Goal: Book appointment/travel/reservation

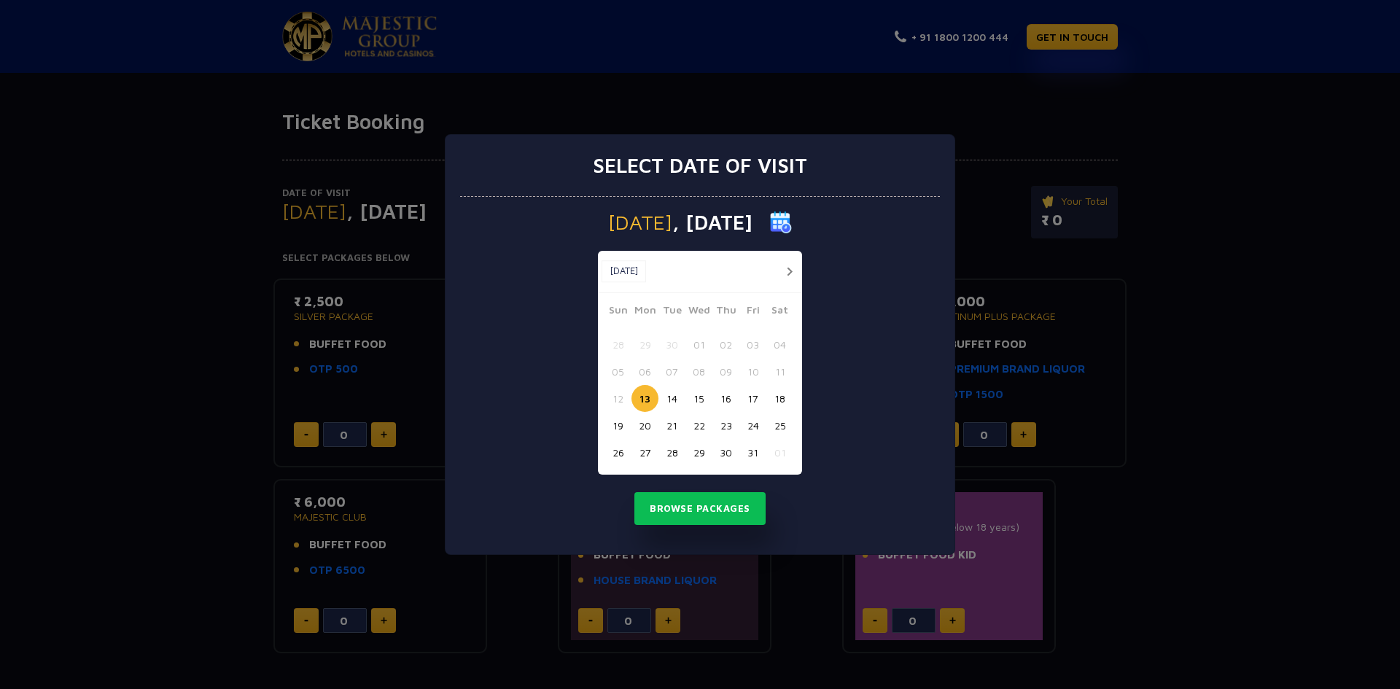
click at [1308, 245] on div "Select date of visit [DATE] [DATE] [DATE] Sun Mon Tue Wed Thu Fri Sat 28 29 30 …" at bounding box center [700, 344] width 1400 height 689
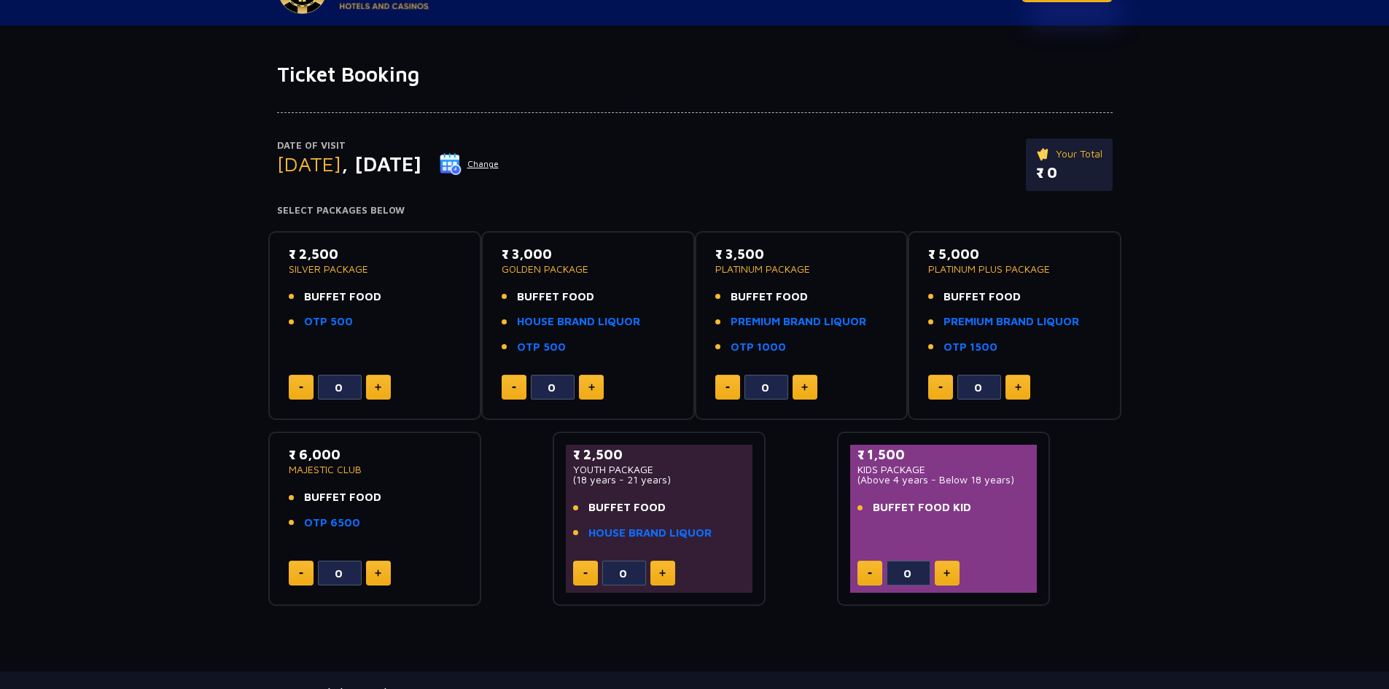
scroll to position [73, 0]
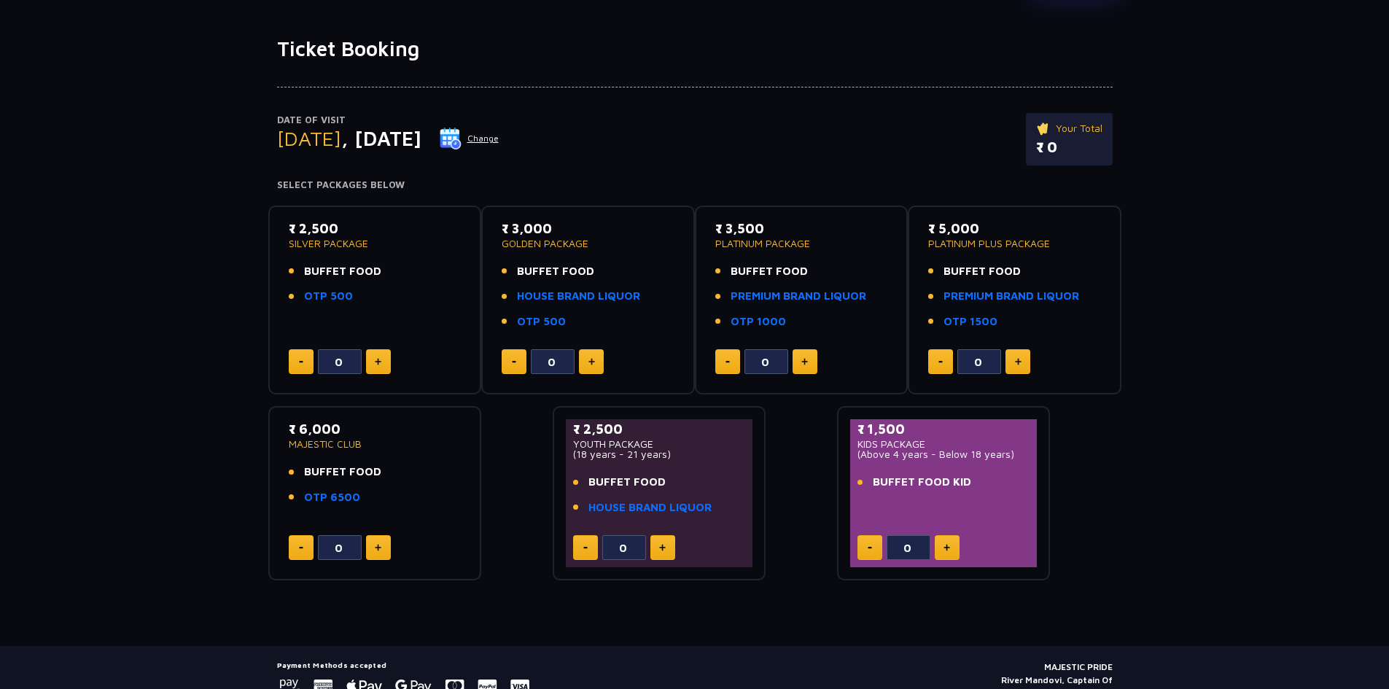
click at [462, 136] on img at bounding box center [451, 139] width 22 height 22
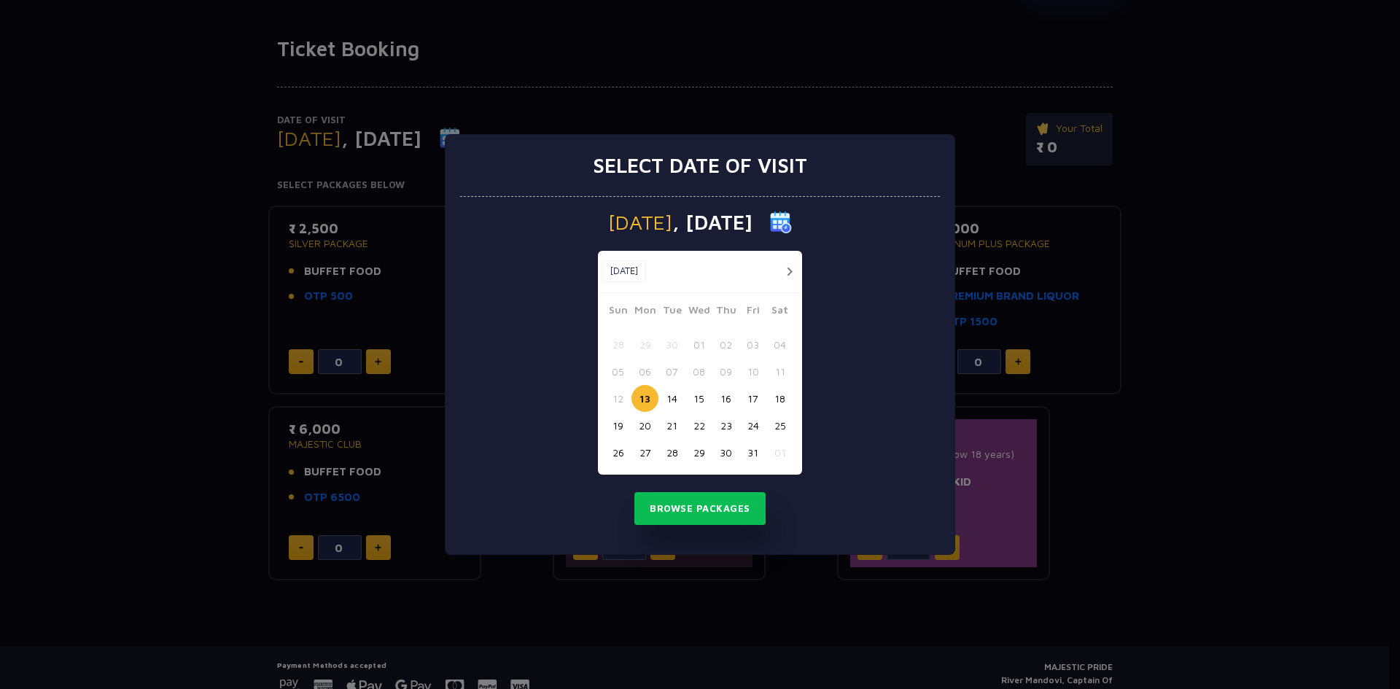
click at [786, 269] on button "button" at bounding box center [789, 272] width 18 height 18
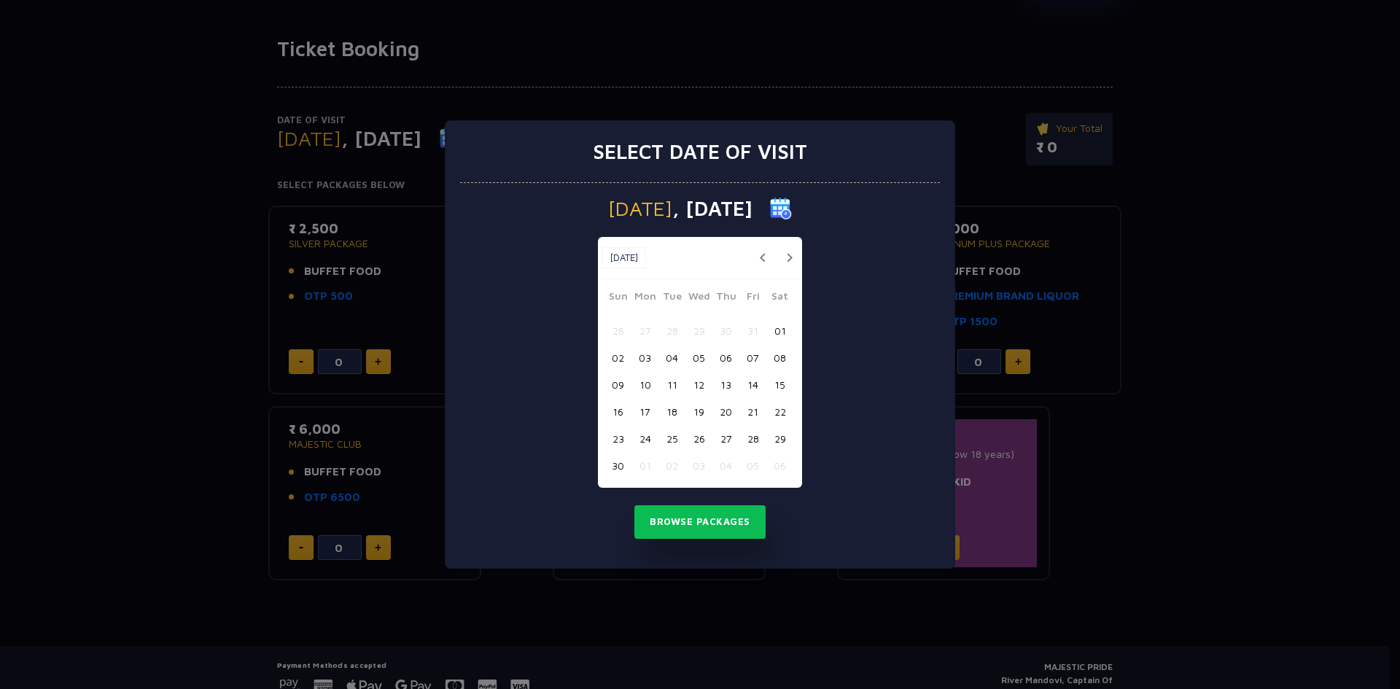
click at [727, 410] on button "20" at bounding box center [726, 411] width 27 height 27
click at [699, 519] on button "Browse Packages" at bounding box center [700, 522] width 131 height 34
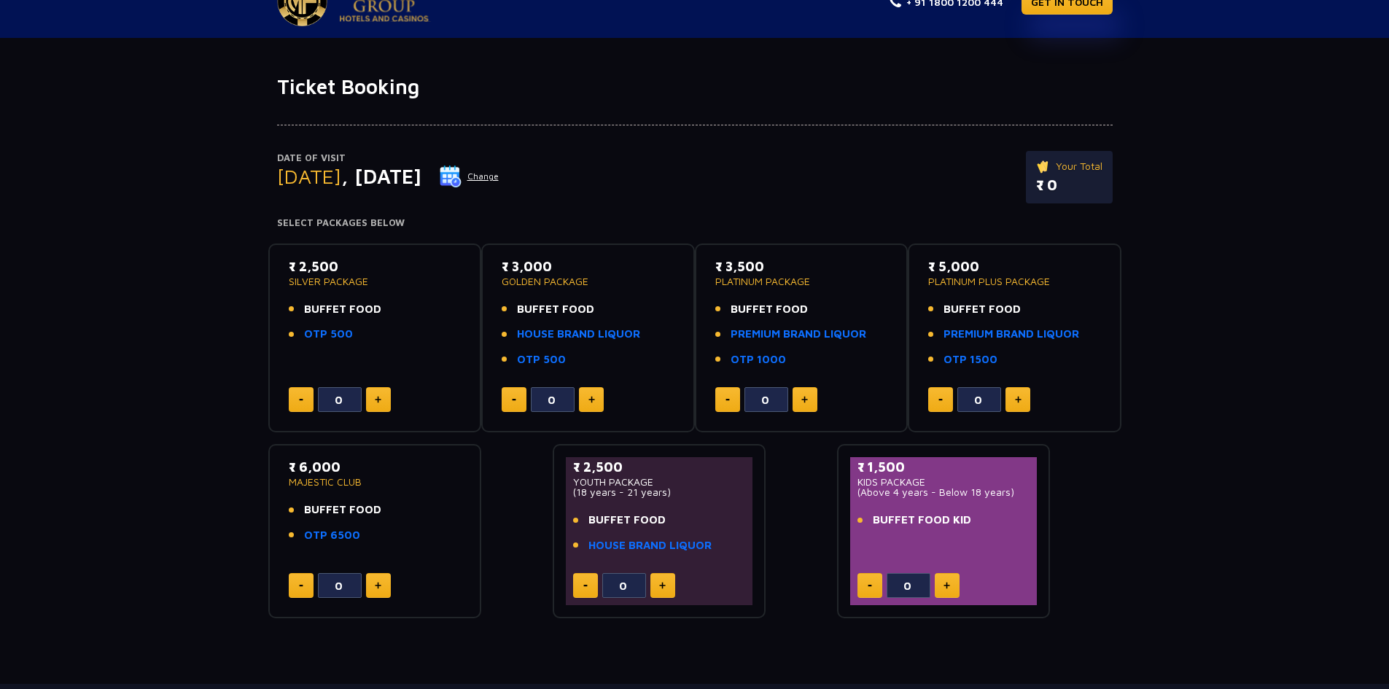
scroll to position [0, 0]
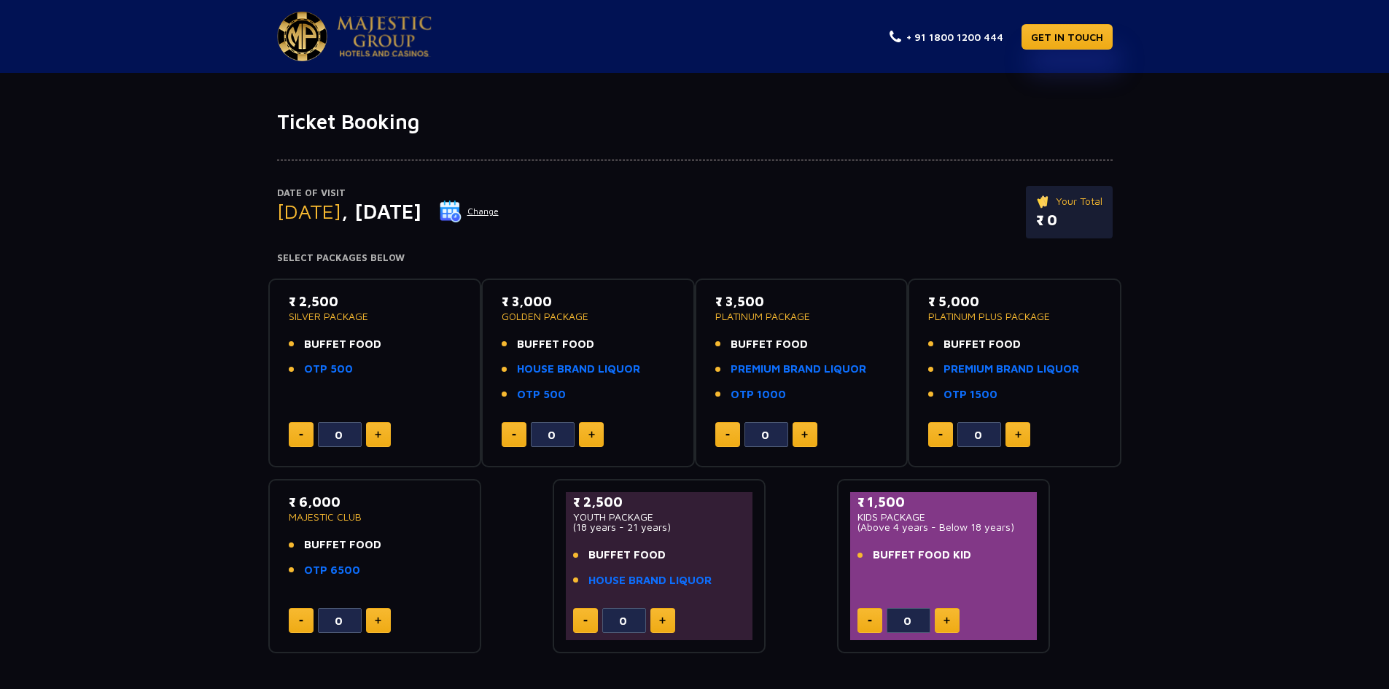
click at [379, 440] on button at bounding box center [378, 434] width 25 height 25
click at [379, 438] on img at bounding box center [378, 434] width 7 height 7
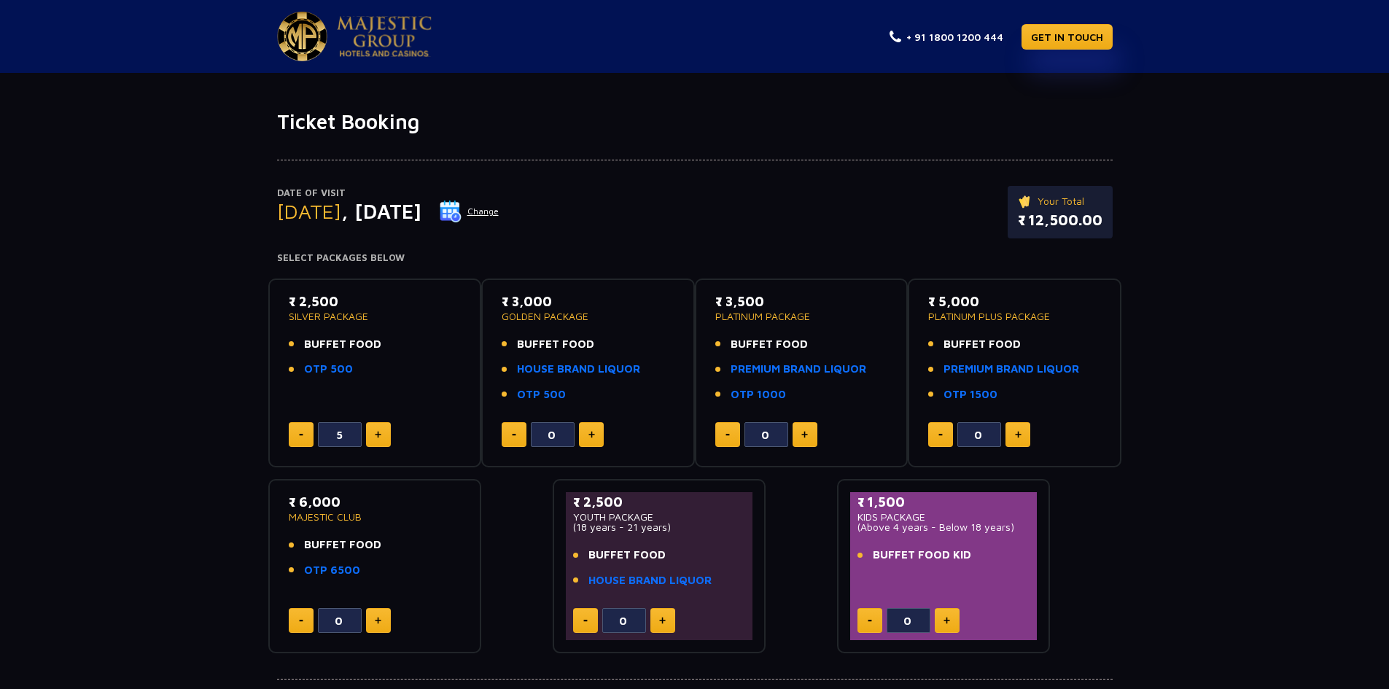
click at [379, 438] on img at bounding box center [378, 434] width 7 height 7
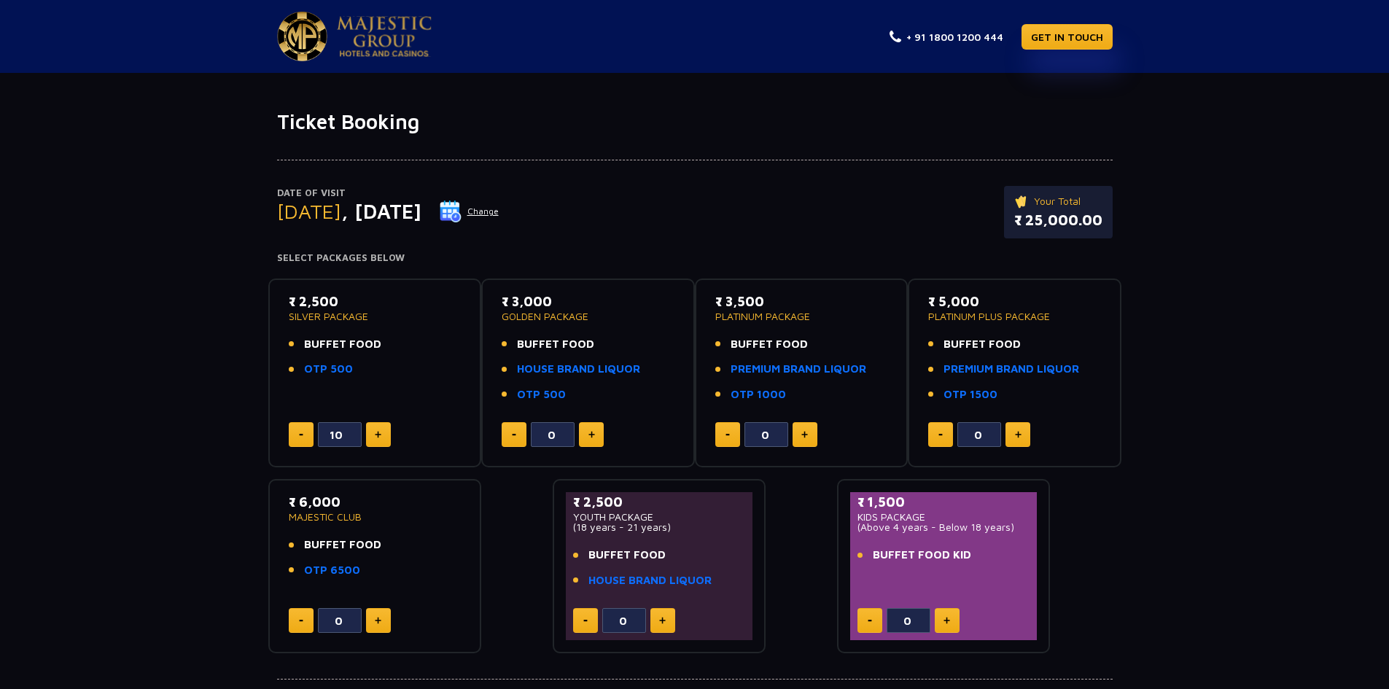
click at [379, 438] on img at bounding box center [378, 434] width 7 height 7
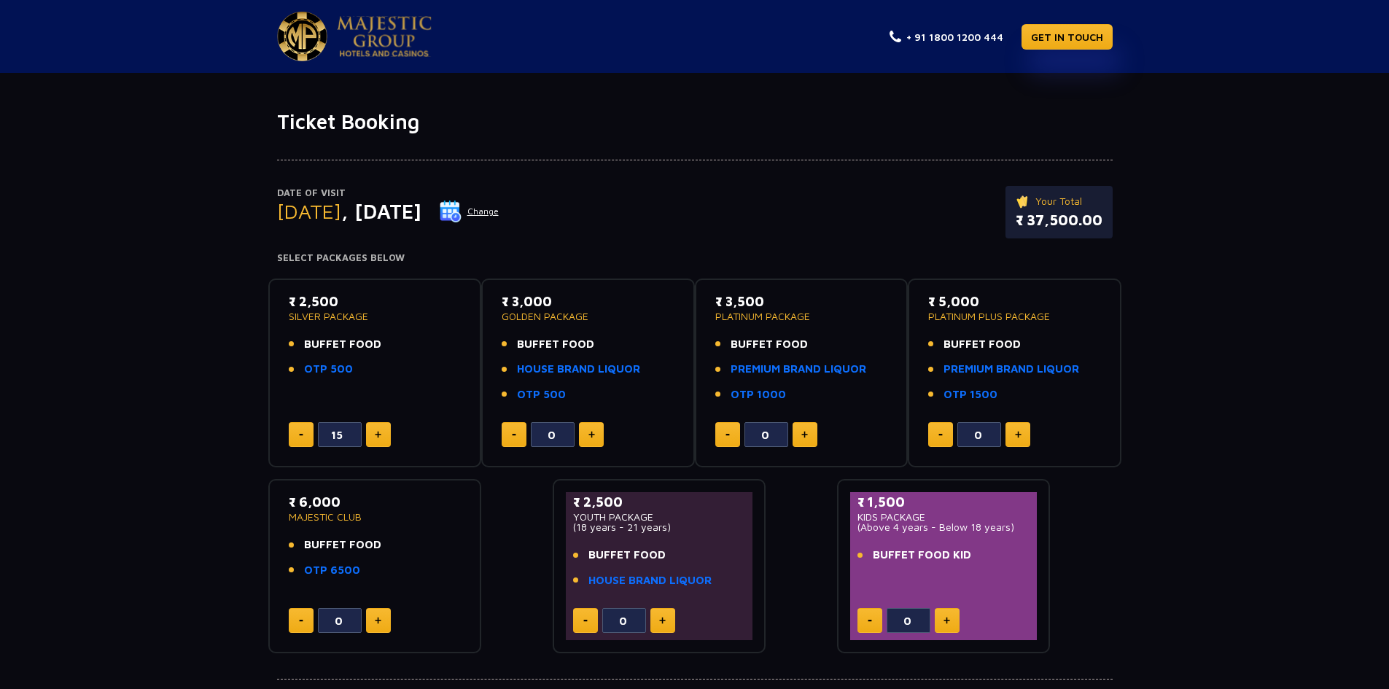
click at [379, 438] on img at bounding box center [378, 434] width 7 height 7
click at [379, 437] on img at bounding box center [378, 434] width 7 height 7
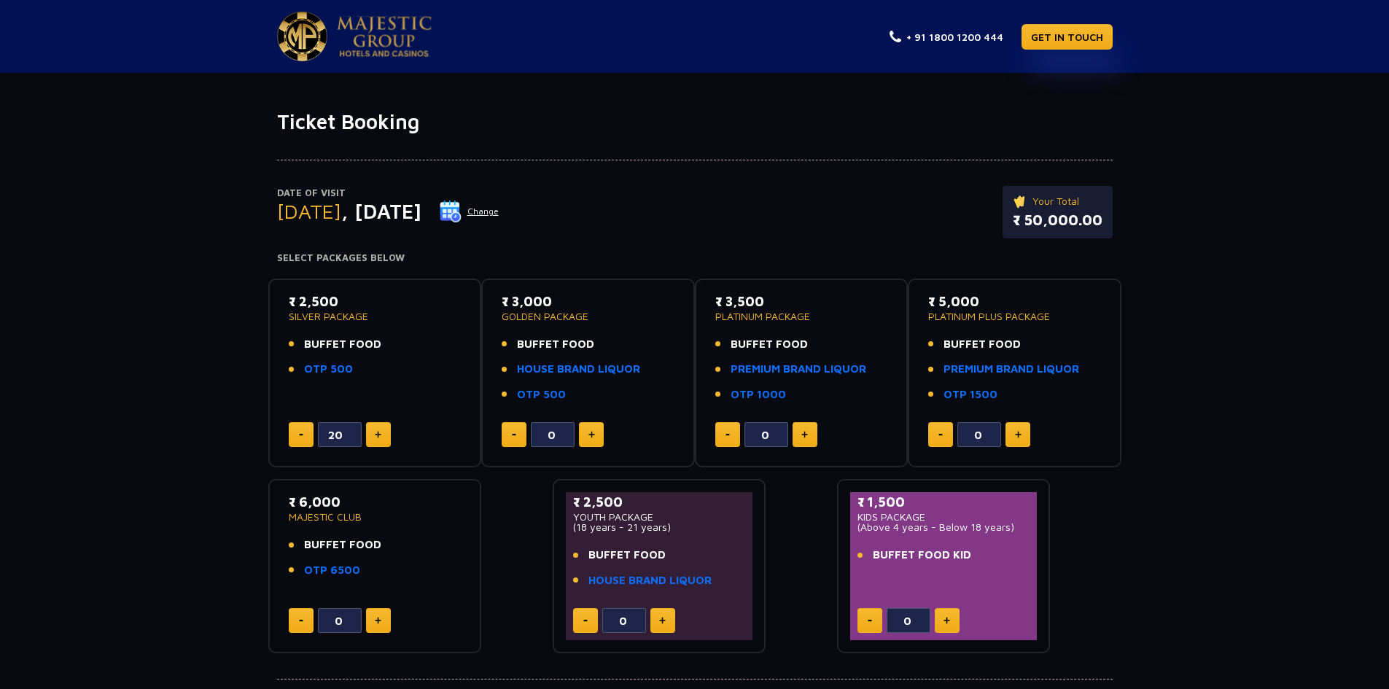
click at [293, 433] on button at bounding box center [301, 434] width 25 height 25
click at [293, 432] on button at bounding box center [301, 434] width 25 height 25
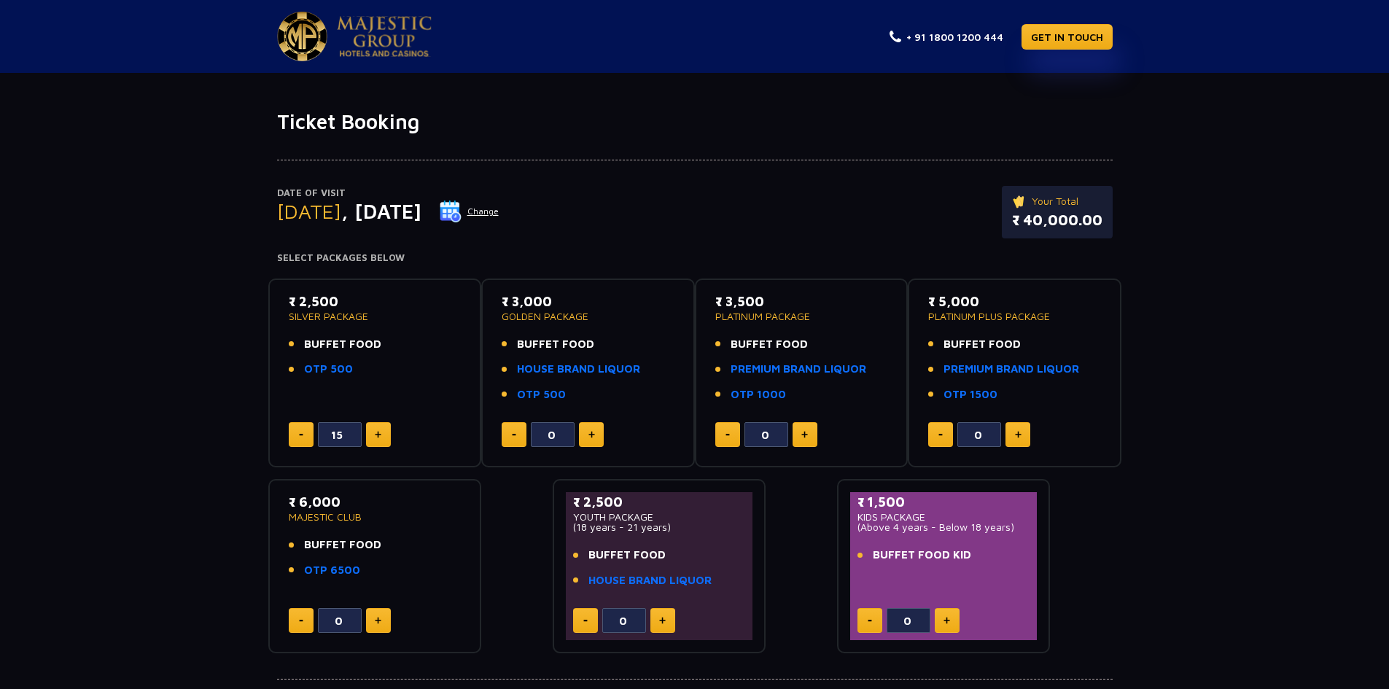
click at [293, 432] on button at bounding box center [301, 434] width 25 height 25
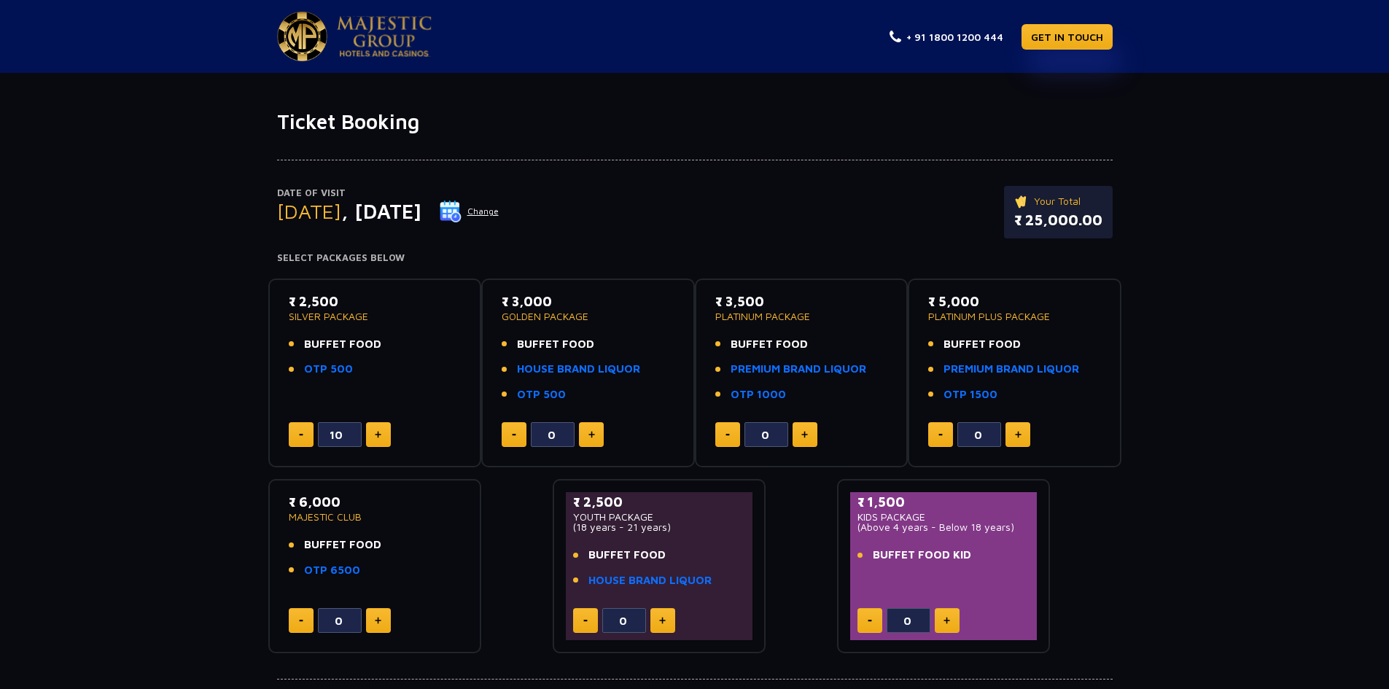
click at [293, 432] on button at bounding box center [301, 434] width 25 height 25
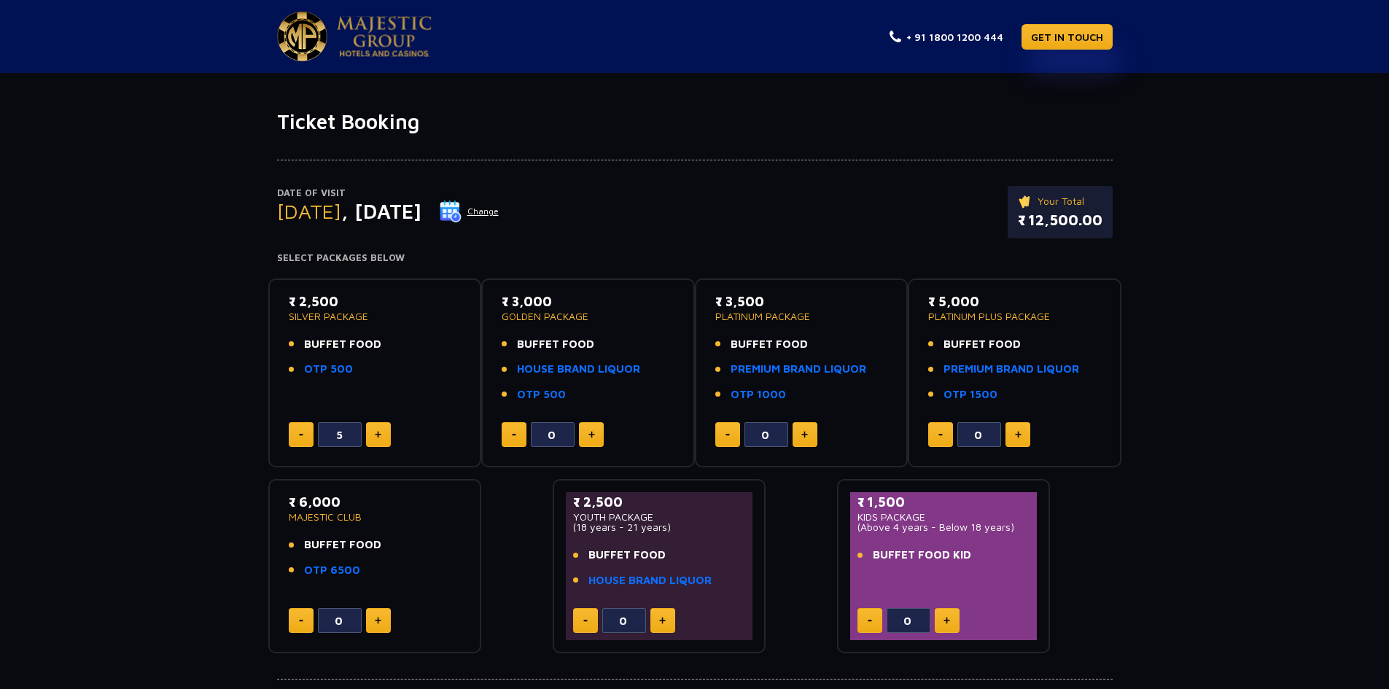
click at [293, 432] on button at bounding box center [301, 434] width 25 height 25
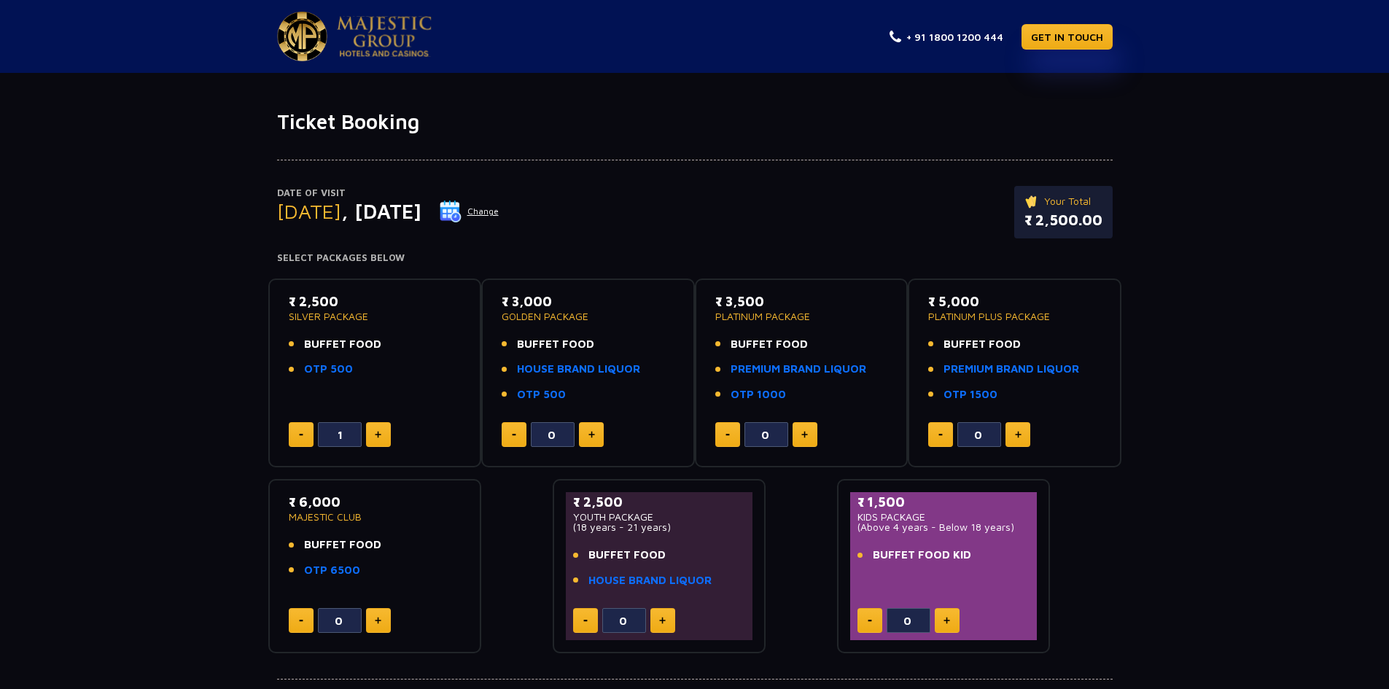
type input "0"
click at [293, 432] on button at bounding box center [301, 434] width 25 height 25
